Goal: Information Seeking & Learning: Learn about a topic

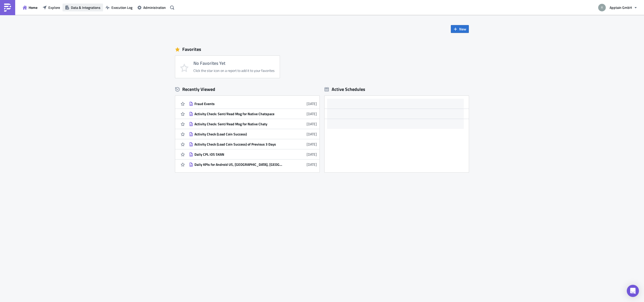
click at [86, 8] on span "Data & Integrations" at bounding box center [86, 7] width 30 height 5
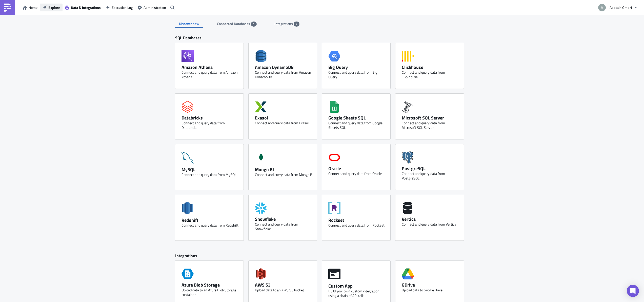
click at [52, 9] on span "Explore" at bounding box center [54, 7] width 12 height 5
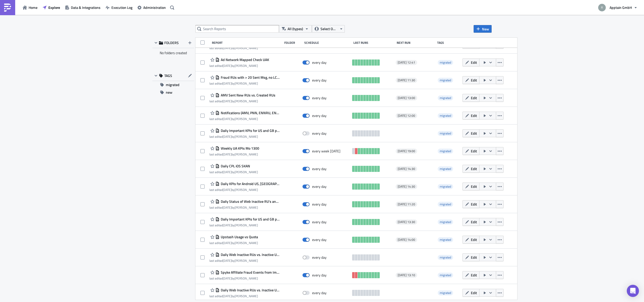
scroll to position [227, 0]
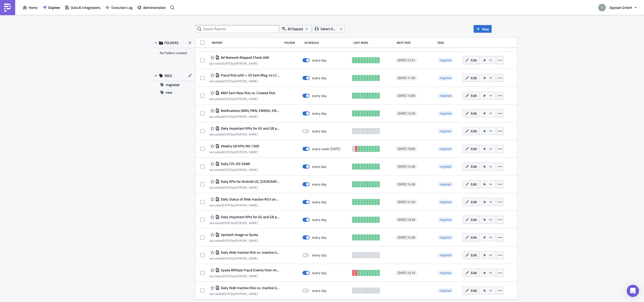
click at [179, 149] on div "FOLDERS No folders created TAGS migrated new" at bounding box center [173, 169] width 42 height 262
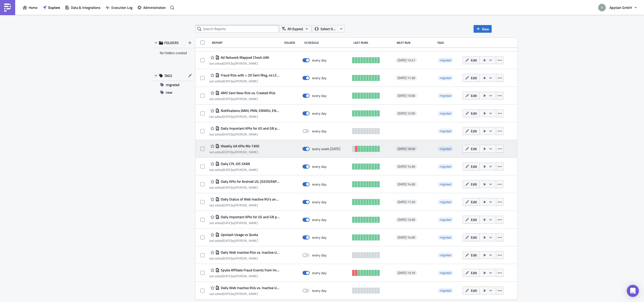
click at [239, 148] on span "Weekly UA KPIs Mo 1300" at bounding box center [239, 146] width 40 height 5
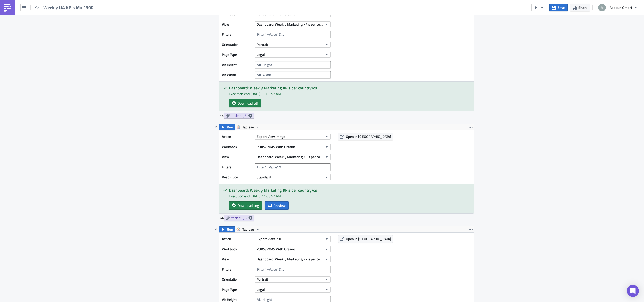
scroll to position [657, 0]
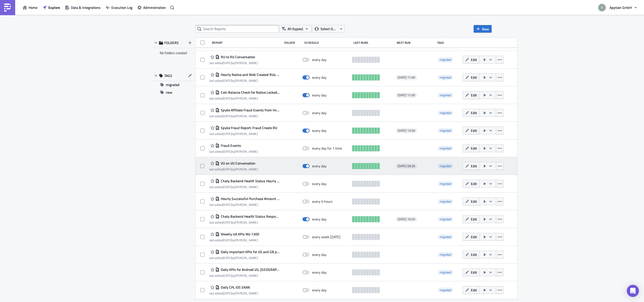
scroll to position [953, 0]
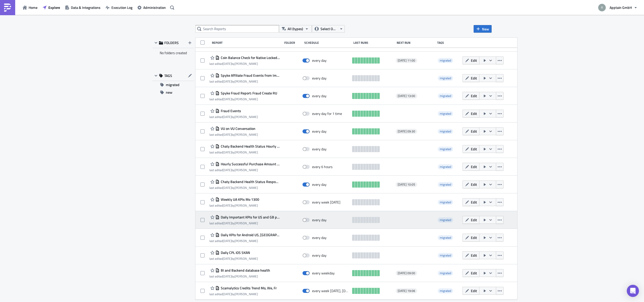
click at [244, 218] on span "Daily Important KPIs for US and GB per OS" at bounding box center [249, 217] width 60 height 5
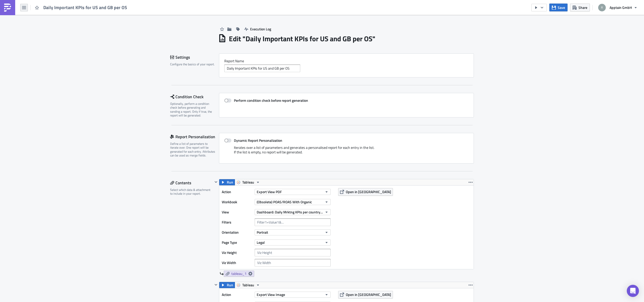
click at [23, 9] on icon "button" at bounding box center [24, 7] width 4 height 3
click at [37, 36] on div "Explore" at bounding box center [46, 35] width 34 height 5
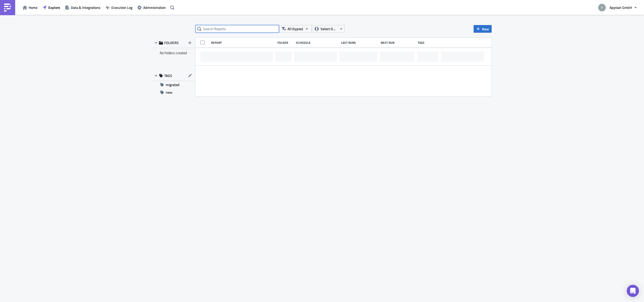
click at [240, 29] on input "text" at bounding box center [237, 29] width 84 height 8
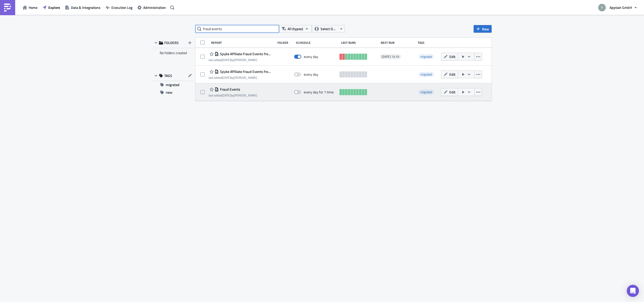
type input "fraud events"
click at [233, 90] on span "Fraud Events" at bounding box center [230, 89] width 22 height 5
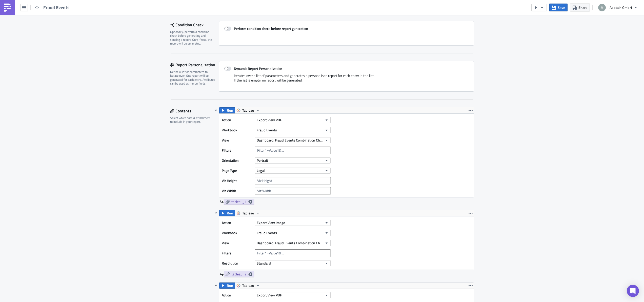
scroll to position [73, 0]
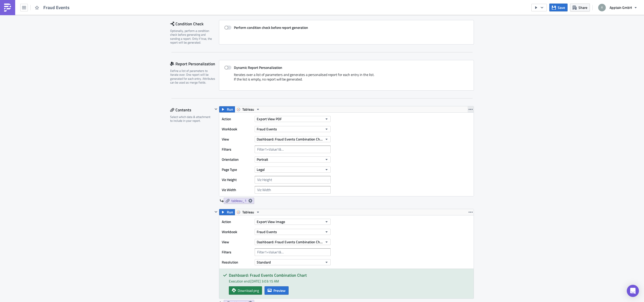
click at [469, 109] on icon "button" at bounding box center [470, 109] width 4 height 4
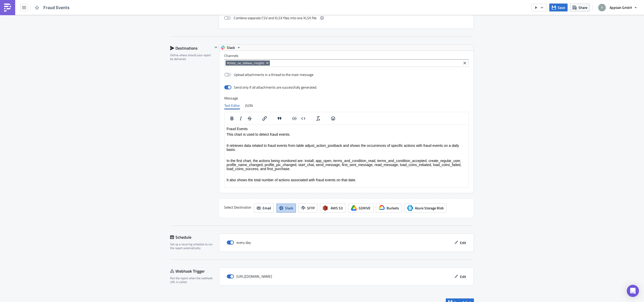
scroll to position [925, 0]
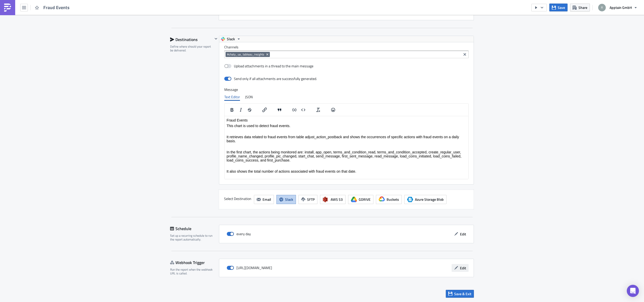
click at [460, 269] on span "Edit" at bounding box center [463, 267] width 6 height 5
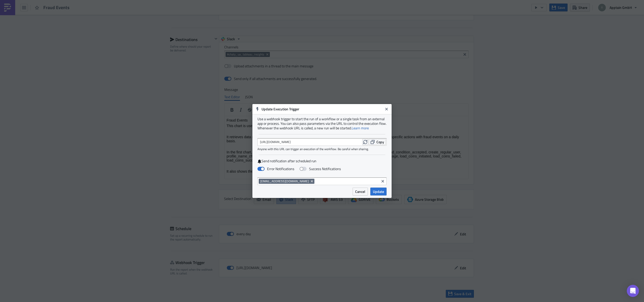
click at [312, 193] on div "Cancel Update" at bounding box center [321, 193] width 139 height 10
click at [388, 110] on icon "Close" at bounding box center [386, 109] width 4 height 4
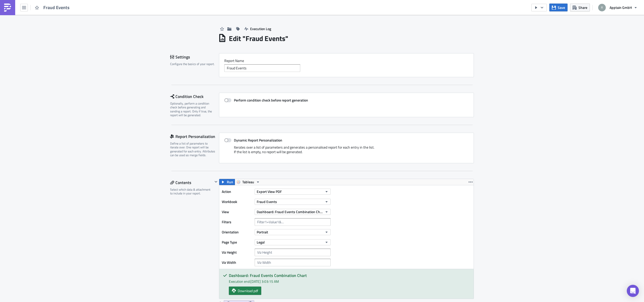
scroll to position [0, 0]
